Goal: Find specific page/section: Find specific page/section

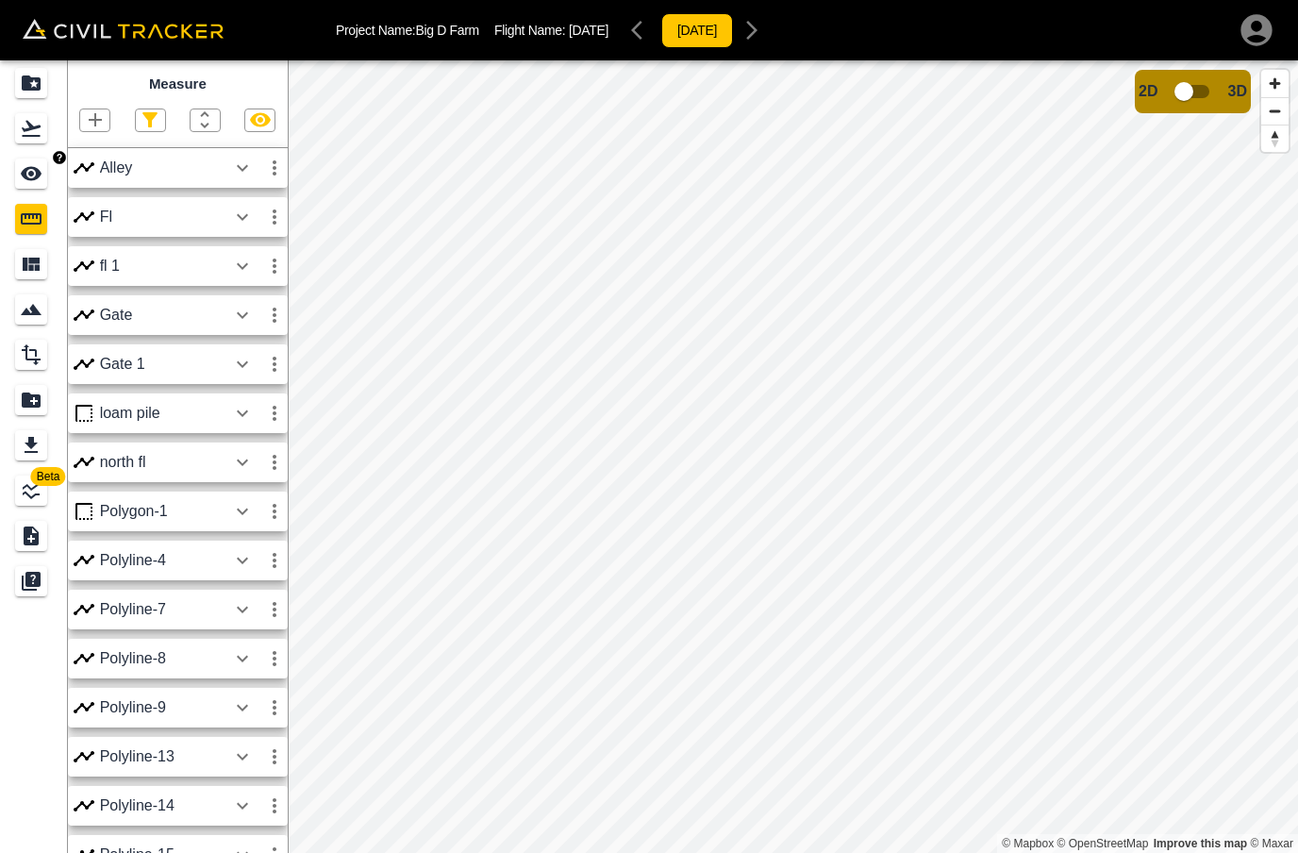
click at [20, 177] on icon "See" at bounding box center [31, 173] width 23 height 23
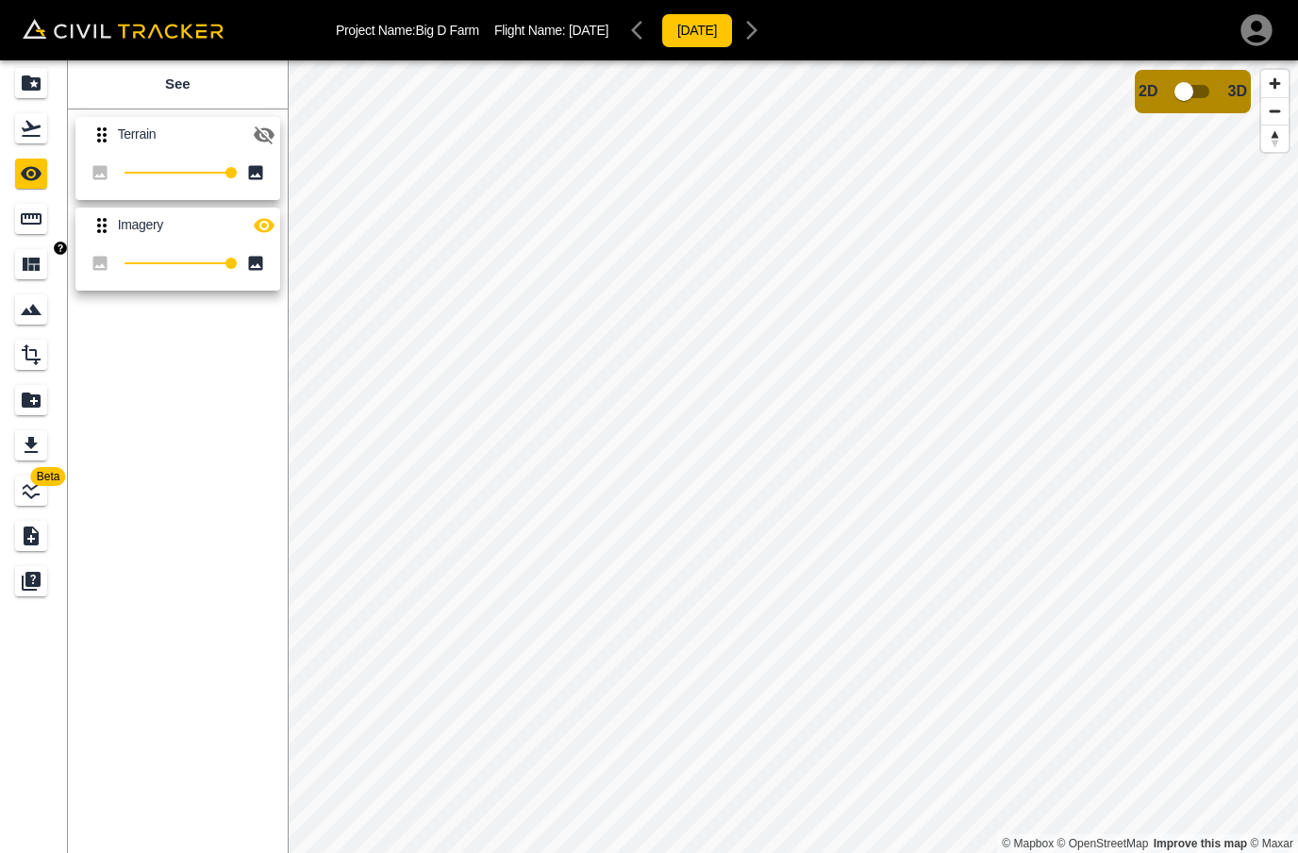
click at [31, 275] on div "Materials" at bounding box center [31, 264] width 32 height 30
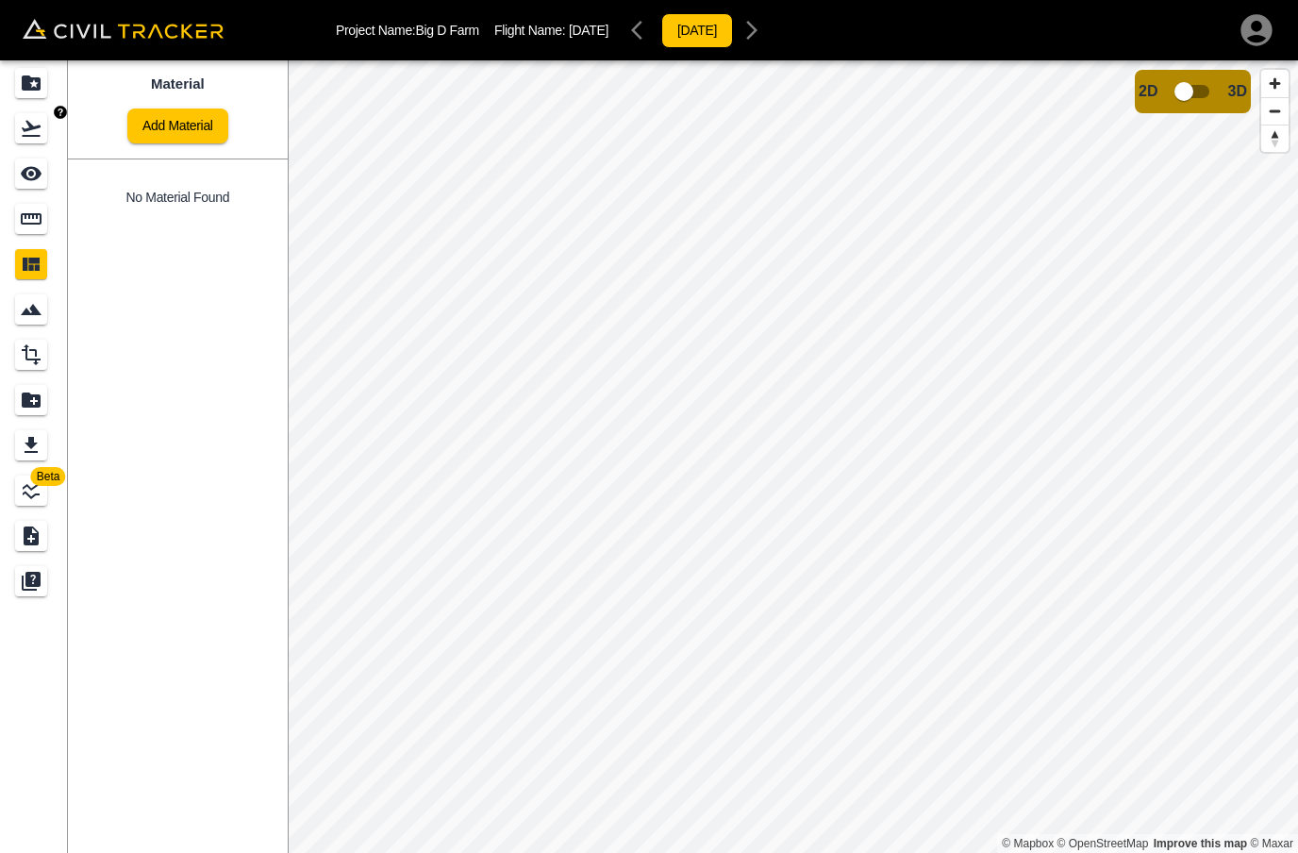
click at [29, 124] on icon "Flights" at bounding box center [31, 129] width 19 height 16
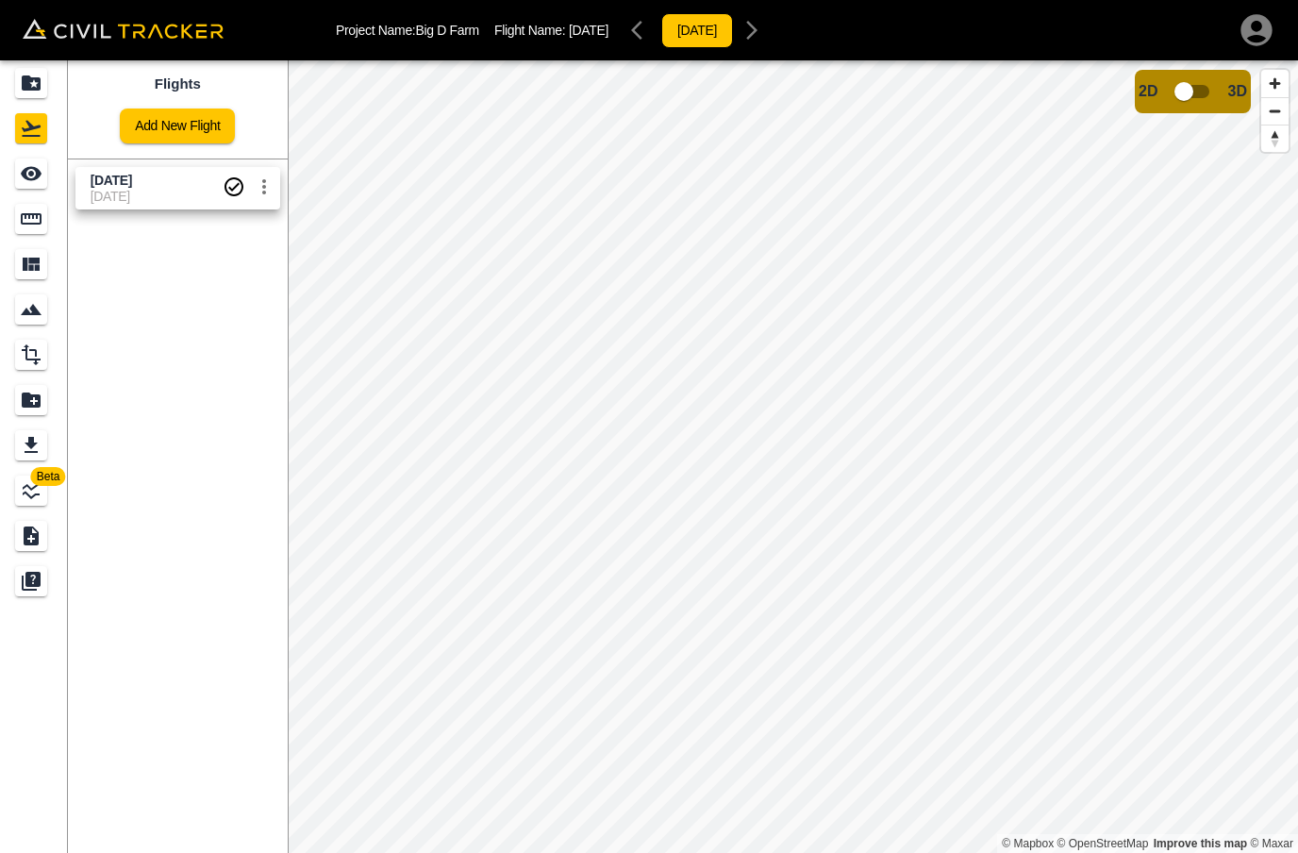
click at [110, 189] on span "[DATE]" at bounding box center [157, 196] width 132 height 15
click at [1190, 95] on input "checkbox" at bounding box center [1184, 92] width 108 height 36
click at [1228, 100] on input "checkbox" at bounding box center [1240, 86] width 108 height 36
click at [1187, 93] on input "checkbox" at bounding box center [1184, 92] width 108 height 36
click at [1239, 102] on input "checkbox" at bounding box center [1240, 86] width 108 height 36
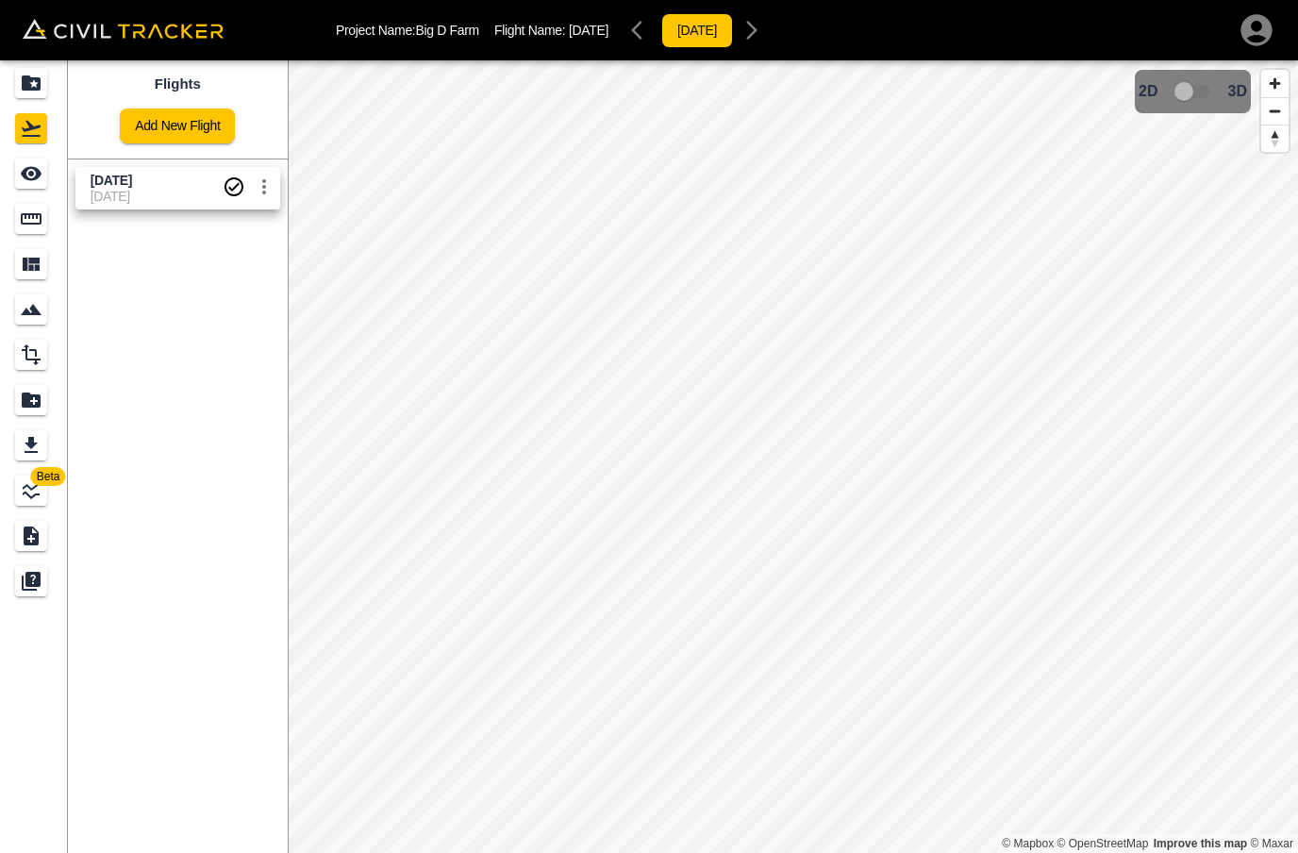
click at [1239, 102] on div "2D 3D" at bounding box center [1192, 92] width 108 height 36
click at [40, 126] on icon "Flights" at bounding box center [31, 129] width 19 height 16
click at [132, 181] on span "[DATE]" at bounding box center [111, 180] width 41 height 15
